Goal: Transaction & Acquisition: Purchase product/service

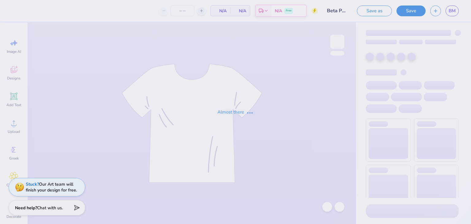
type input "29"
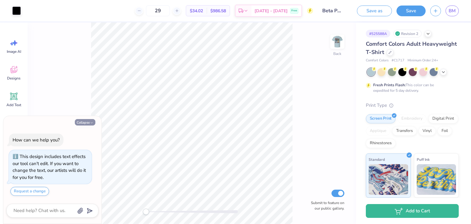
click at [84, 121] on button "Collapse" at bounding box center [85, 122] width 21 height 6
type textarea "x"
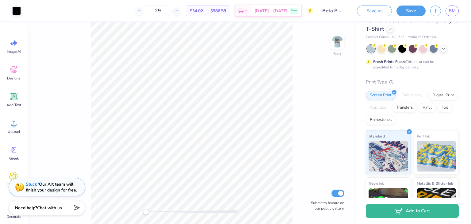
scroll to position [23, 0]
click at [428, 99] on div "Digital Print" at bounding box center [443, 94] width 30 height 9
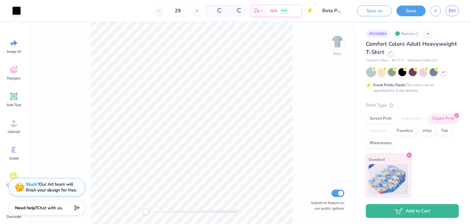
scroll to position [0, 0]
click at [388, 120] on div "Screen Print" at bounding box center [381, 117] width 30 height 9
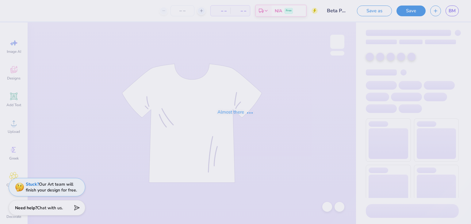
type input "29"
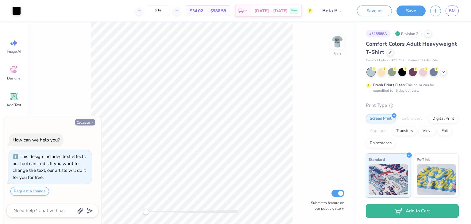
click at [89, 122] on button "Collapse" at bounding box center [85, 122] width 21 height 6
type textarea "x"
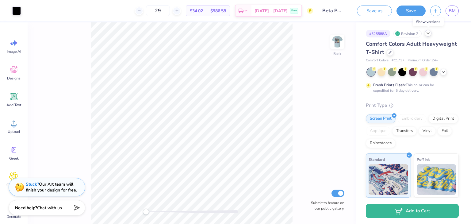
click at [426, 33] on icon at bounding box center [428, 33] width 5 height 5
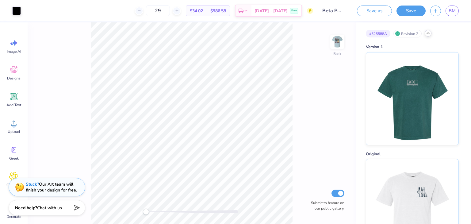
click at [429, 32] on icon at bounding box center [428, 33] width 5 height 5
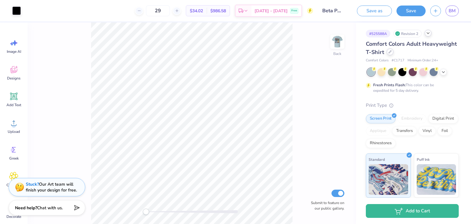
click at [392, 51] on icon at bounding box center [390, 51] width 3 height 3
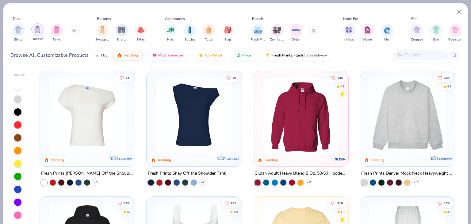
click at [35, 29] on img "filter for Hoodies" at bounding box center [37, 29] width 7 height 7
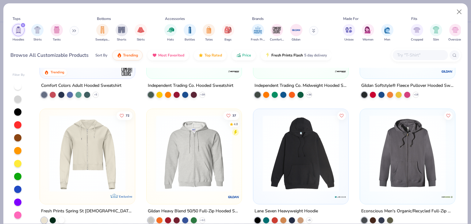
scroll to position [466, 0]
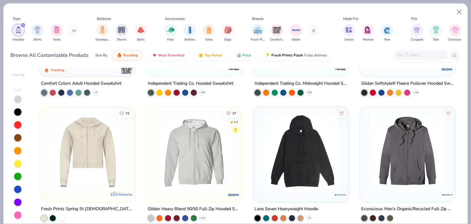
click at [311, 30] on button at bounding box center [313, 30] width 9 height 9
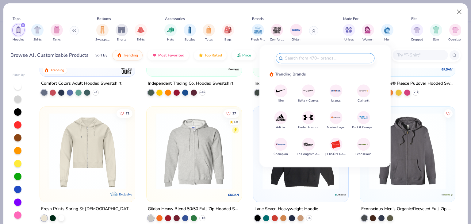
click at [314, 33] on button at bounding box center [313, 30] width 9 height 9
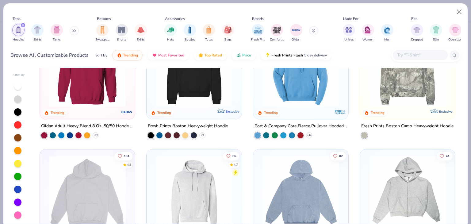
scroll to position [44, 0]
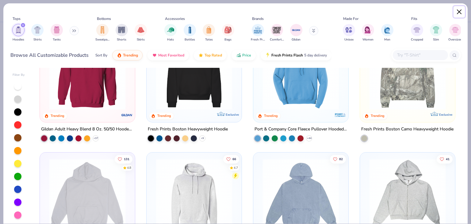
click at [458, 10] on button "Close" at bounding box center [460, 12] width 12 height 12
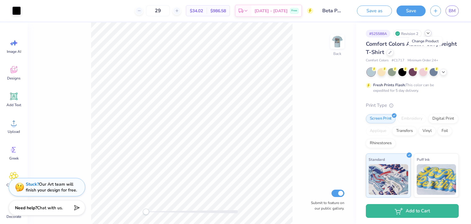
drag, startPoint x: 340, startPoint y: 43, endPoint x: 442, endPoint y: 67, distance: 105.0
click at [340, 43] on img at bounding box center [337, 42] width 12 height 12
click at [442, 67] on div "Comfort Colors Adult Heavyweight T-Shirt Comfort Colors # C1717 Minimum Order: …" at bounding box center [412, 166] width 93 height 252
click at [442, 70] on icon at bounding box center [443, 71] width 5 height 5
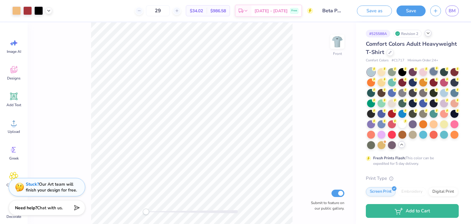
click at [434, 72] on div at bounding box center [434, 71] width 8 height 8
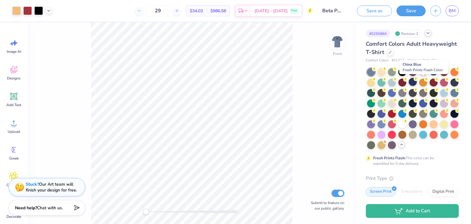
click at [417, 82] on div at bounding box center [413, 82] width 8 height 8
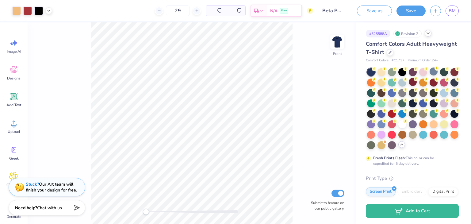
click at [417, 82] on div at bounding box center [413, 82] width 8 height 8
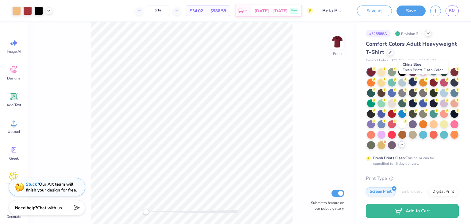
click at [417, 81] on div at bounding box center [413, 82] width 8 height 8
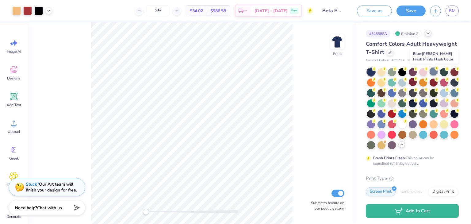
click at [436, 71] on div at bounding box center [434, 71] width 8 height 8
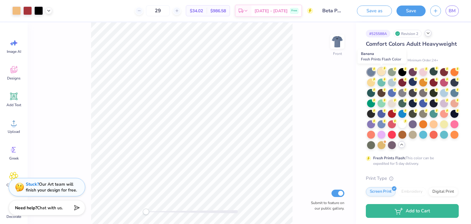
click at [383, 72] on div at bounding box center [382, 71] width 8 height 8
click at [375, 80] on div at bounding box center [371, 82] width 8 height 8
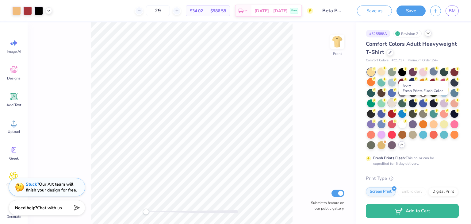
click at [396, 102] on div at bounding box center [392, 103] width 8 height 8
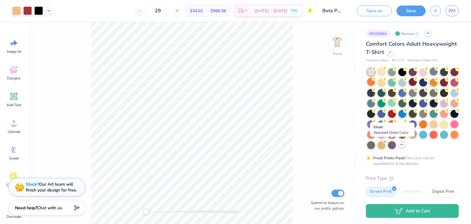
click at [409, 138] on div at bounding box center [413, 134] width 8 height 8
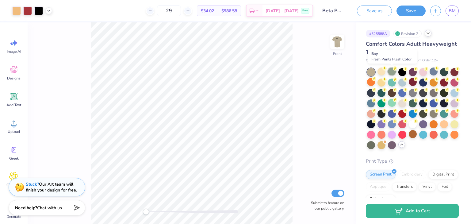
click at [390, 71] on div at bounding box center [392, 71] width 8 height 8
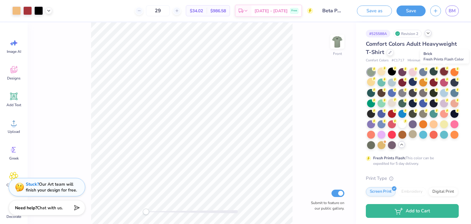
click at [442, 69] on div at bounding box center [444, 71] width 8 height 8
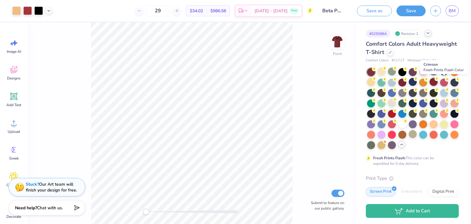
click at [439, 78] on circle at bounding box center [437, 79] width 4 height 4
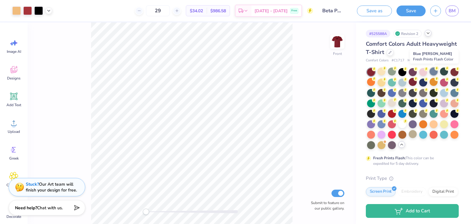
click at [433, 71] on div at bounding box center [434, 71] width 8 height 8
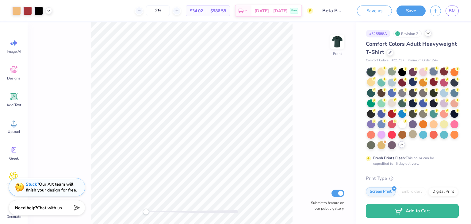
click at [434, 72] on div at bounding box center [434, 71] width 8 height 8
click at [417, 85] on div at bounding box center [413, 82] width 8 height 8
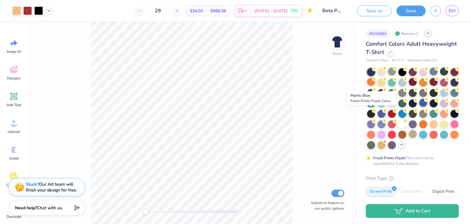
click at [419, 107] on div at bounding box center [423, 103] width 8 height 8
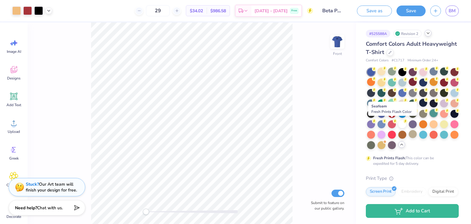
click at [430, 117] on div at bounding box center [434, 113] width 8 height 8
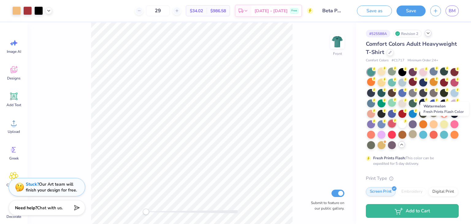
click at [396, 124] on div at bounding box center [392, 124] width 8 height 8
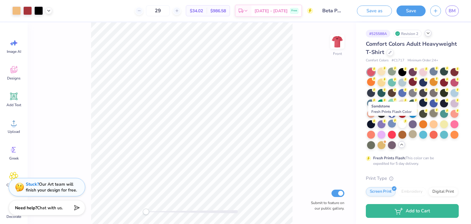
click at [430, 117] on div at bounding box center [434, 113] width 8 height 8
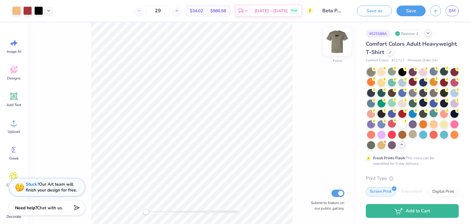
click at [334, 41] on img at bounding box center [337, 41] width 25 height 25
drag, startPoint x: 334, startPoint y: 41, endPoint x: 336, endPoint y: 35, distance: 6.1
click at [336, 35] on img at bounding box center [337, 41] width 25 height 25
click at [336, 36] on img at bounding box center [337, 42] width 12 height 12
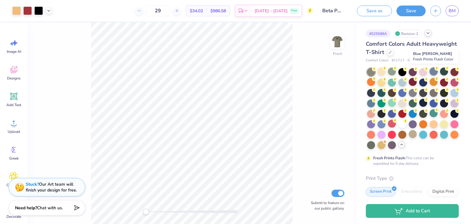
click at [431, 72] on div at bounding box center [434, 71] width 8 height 8
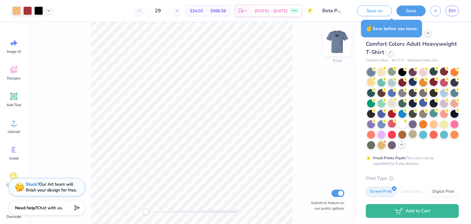
click at [338, 48] on img at bounding box center [337, 41] width 25 height 25
